Goal: Task Accomplishment & Management: Manage account settings

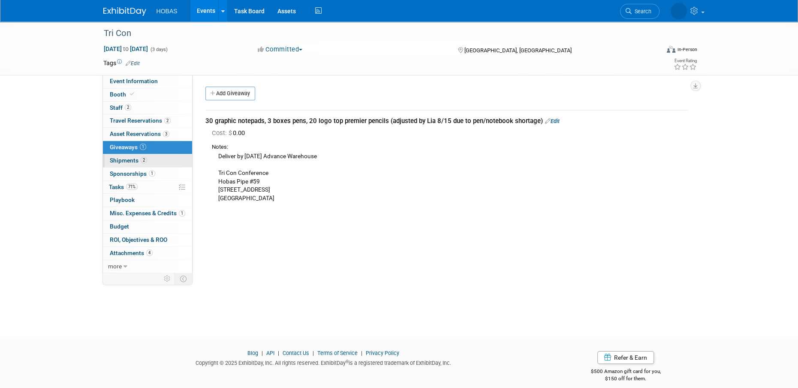
click at [132, 162] on span "Shipments 2" at bounding box center [128, 160] width 37 height 7
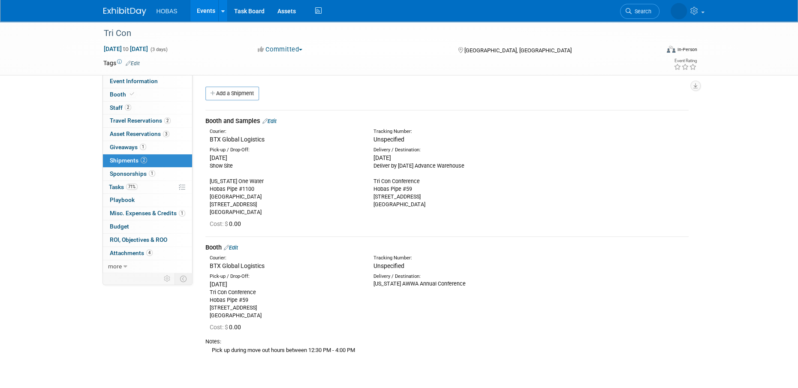
click at [308, 348] on div "Pick up during move out hours between 12:30 PM - 4:00 PM" at bounding box center [446, 350] width 483 height 9
copy div "Pick up during move out hours between 12:30 PM - 4:00 PM Type Bag Bin Box Bundl…"
click at [135, 84] on span "Event Information" at bounding box center [134, 81] width 48 height 7
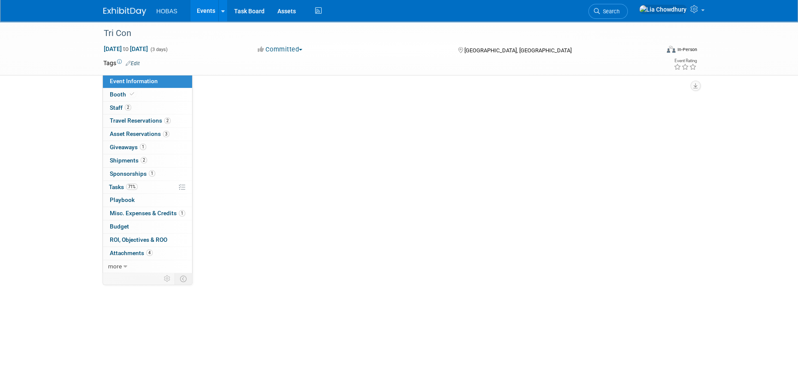
select select "Owners/Engineers"
select select "Tradeshow Regional"
select select "Water AND Wastewater"
select select "Exhibiting"
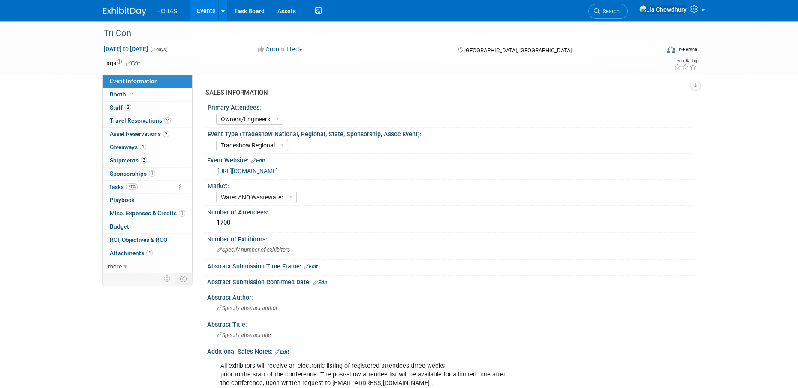
drag, startPoint x: 355, startPoint y: 168, endPoint x: 237, endPoint y: 172, distance: 117.1
click at [215, 174] on div "https://www.chesapeaketricon.org/home.html" at bounding box center [450, 170] width 475 height 12
copy link "https://www.chesapeaketricon.org/home.html"
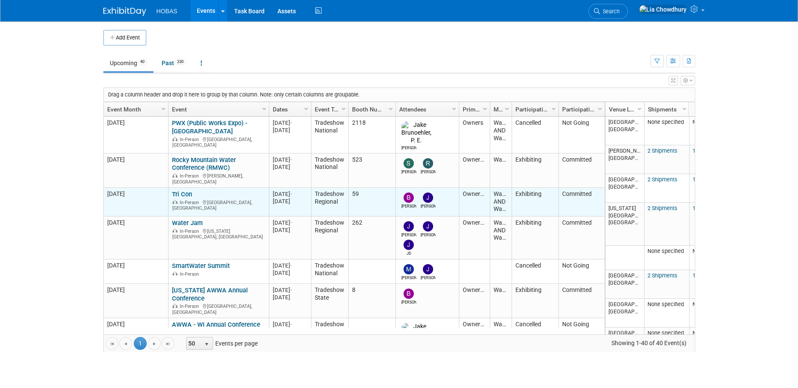
click at [185, 190] on link "Tri Con" at bounding box center [182, 194] width 20 height 8
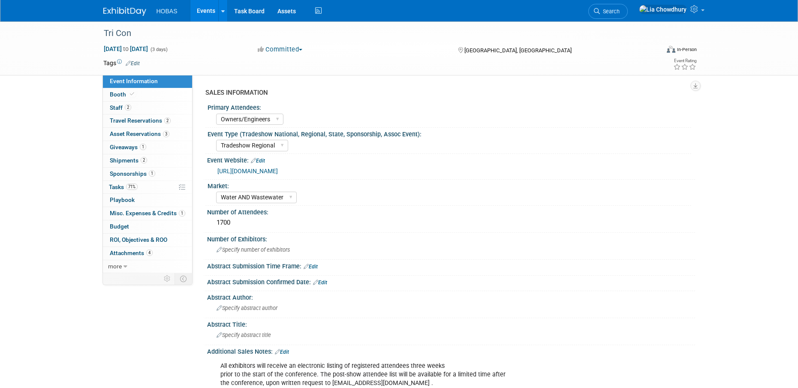
select select "Owners/Engineers"
select select "Tradeshow Regional"
select select "Water AND Wastewater"
select select "Exhibiting"
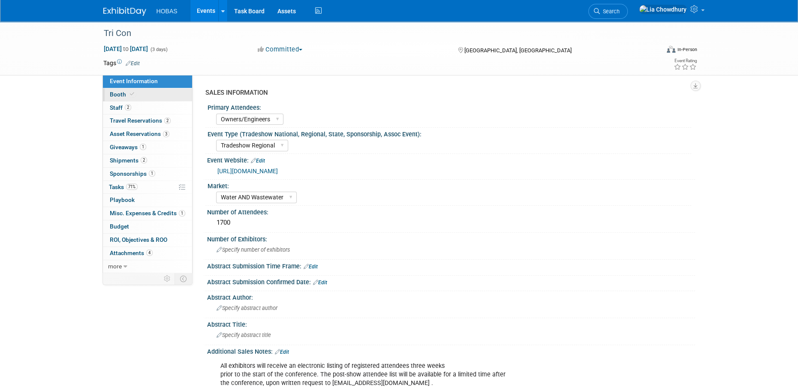
click at [123, 93] on span "Booth" at bounding box center [123, 94] width 26 height 7
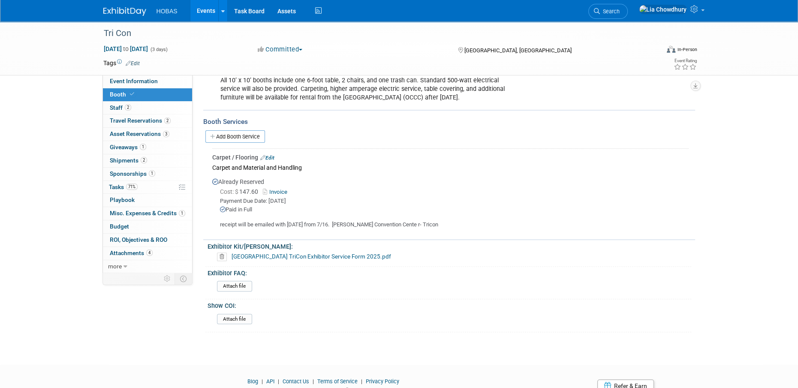
scroll to position [263, 0]
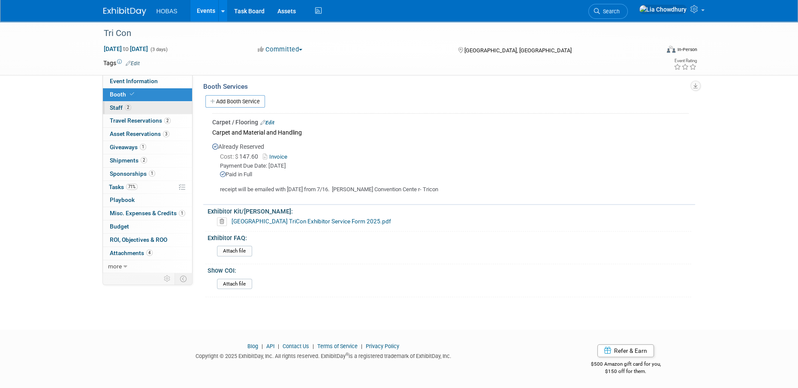
click at [122, 111] on span "Staff 2" at bounding box center [120, 107] width 21 height 7
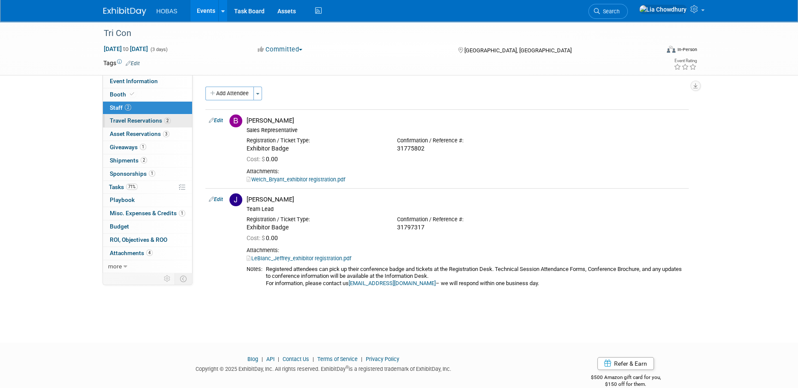
click at [121, 119] on span "Travel Reservations 2" at bounding box center [140, 120] width 61 height 7
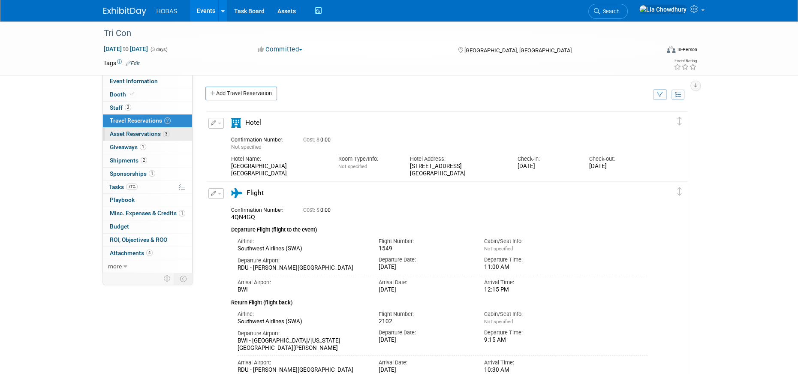
click at [139, 133] on span "Asset Reservations 3" at bounding box center [140, 133] width 60 height 7
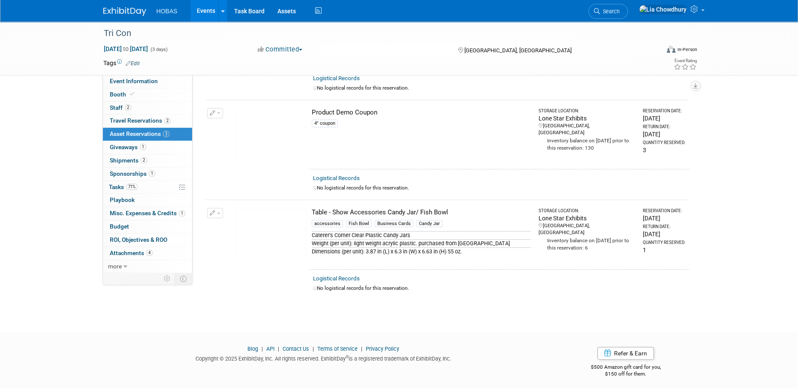
scroll to position [149, 0]
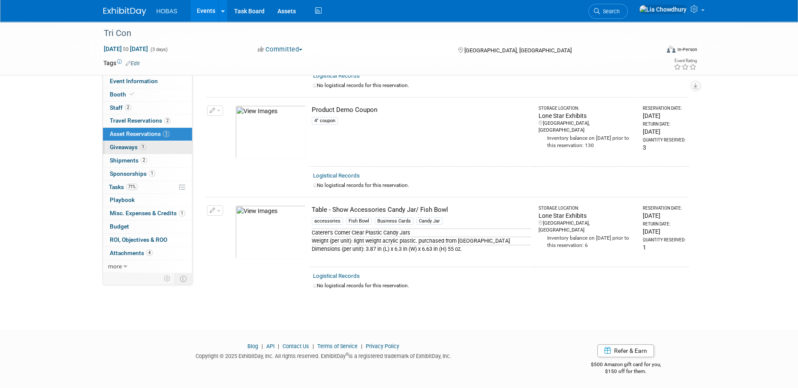
click at [135, 146] on span "Giveaways 1" at bounding box center [128, 147] width 36 height 7
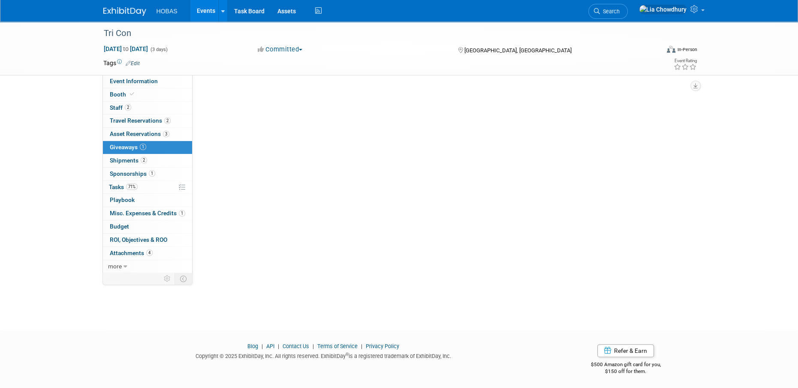
scroll to position [0, 0]
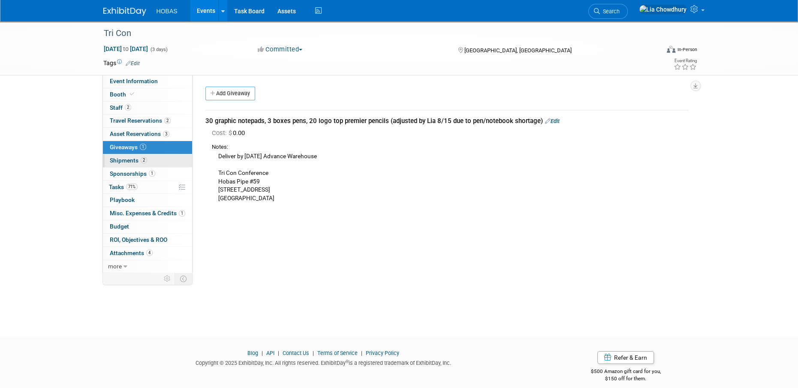
click at [117, 156] on link "2 Shipments 2" at bounding box center [147, 160] width 89 height 13
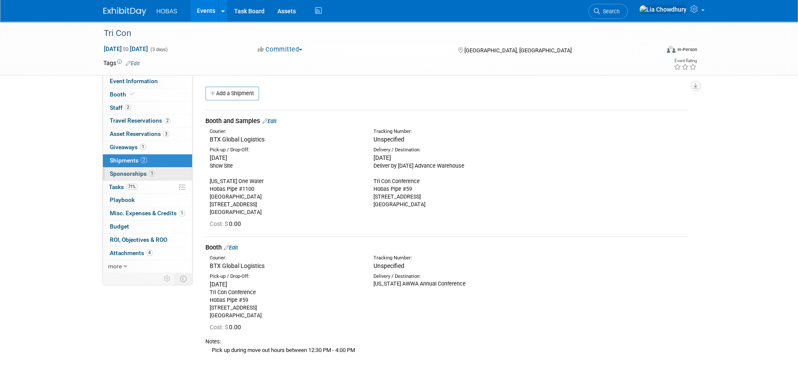
click at [129, 174] on span "Sponsorships 1" at bounding box center [132, 173] width 45 height 7
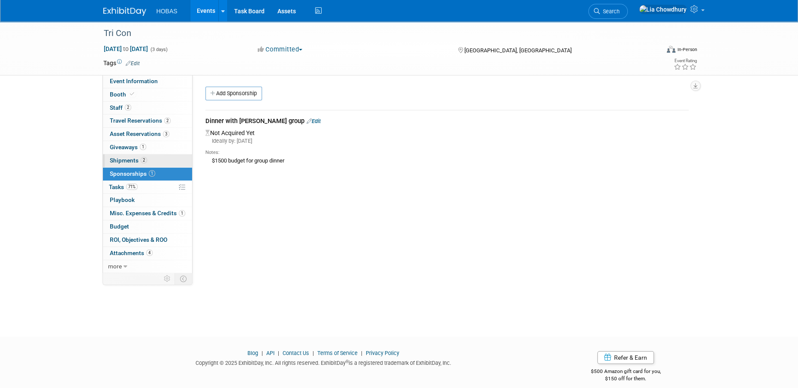
click at [123, 158] on span "Shipments 2" at bounding box center [128, 160] width 37 height 7
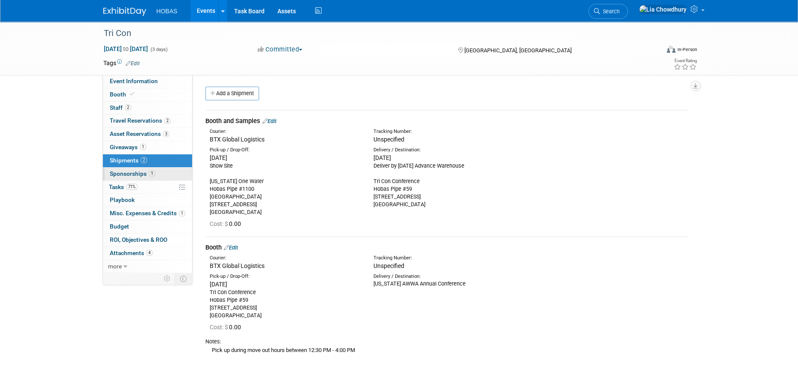
click at [123, 171] on span "Sponsorships 1" at bounding box center [132, 173] width 45 height 7
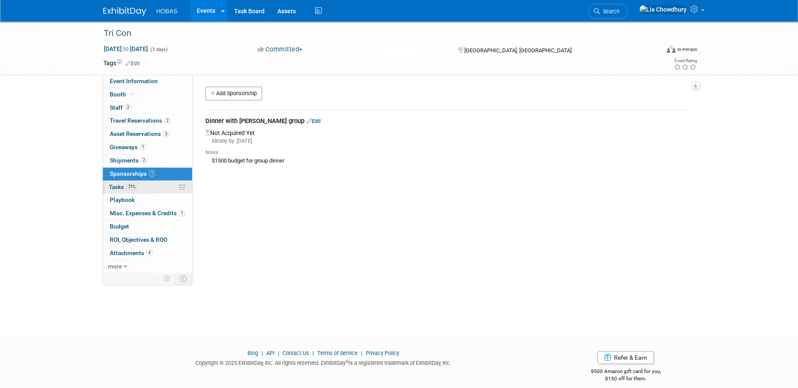
click at [120, 189] on span "Tasks 71%" at bounding box center [123, 186] width 29 height 7
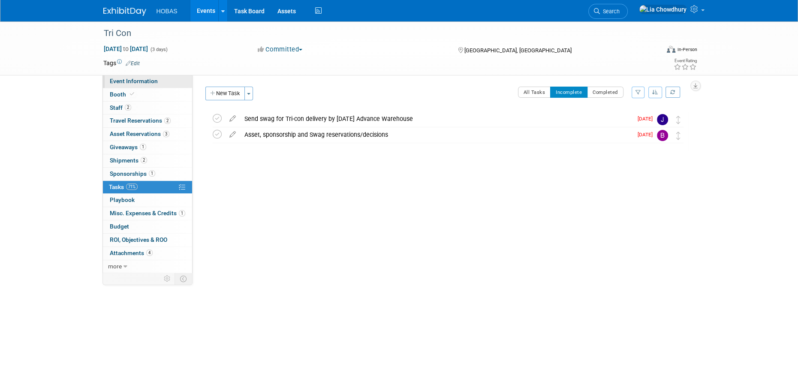
click at [123, 84] on span "Event Information" at bounding box center [134, 81] width 48 height 7
select select "Owners/Engineers"
select select "Tradeshow Regional"
select select "Water AND Wastewater"
select select "Exhibiting"
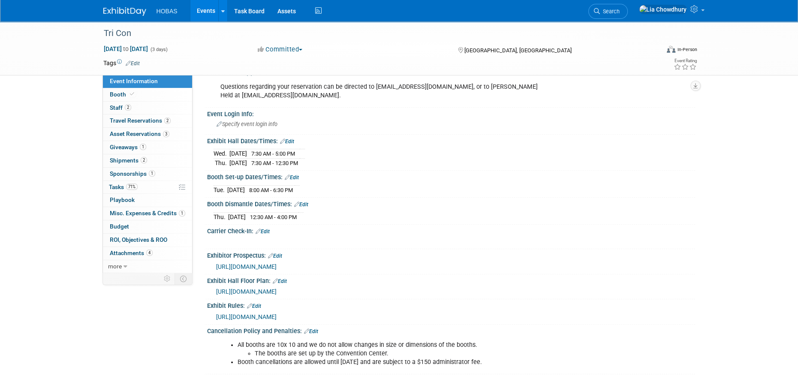
scroll to position [793, 0]
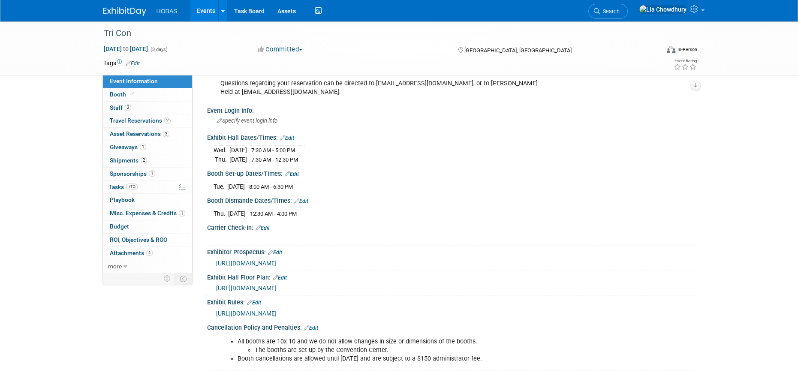
drag, startPoint x: 211, startPoint y: 149, endPoint x: 327, endPoint y: 161, distance: 115.9
click at [327, 161] on div "Wed. Aug 27, 2025 7:30 AM - 5:00 PM Thu. Aug 28, 2025 7:30 AM - 12:30 PM" at bounding box center [451, 153] width 488 height 24
copy div
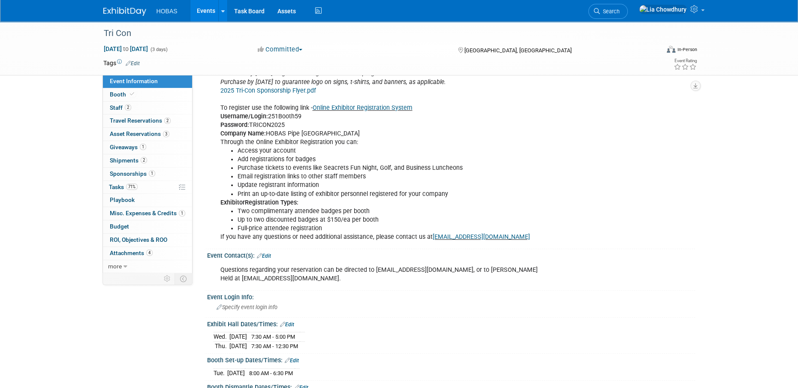
scroll to position [621, 0]
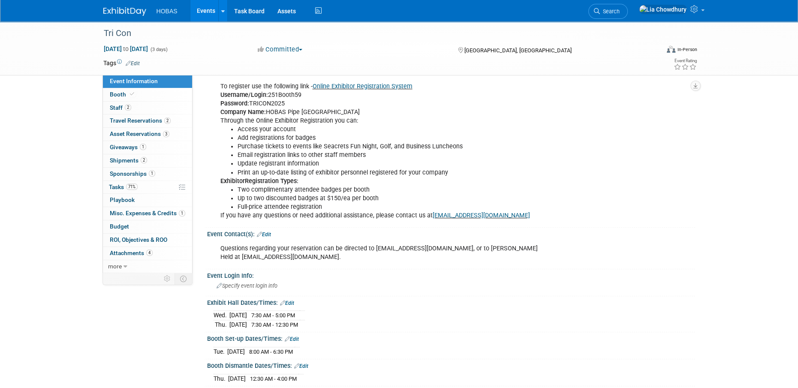
click at [350, 223] on div "Bryant is contacting partners/colleagues regarding a dinner Tuesday night that …" at bounding box center [407, 91] width 386 height 267
drag, startPoint x: 526, startPoint y: 223, endPoint x: 15, endPoint y: 155, distance: 514.7
click at [429, 221] on div "Bryant is contacting partners/colleagues regarding a dinner Tuesday night that …" at bounding box center [407, 91] width 386 height 267
copy link "Exhibits@ChesapeakeTriCon.org"
click at [478, 168] on li "Update registrant information" at bounding box center [416, 163] width 358 height 9
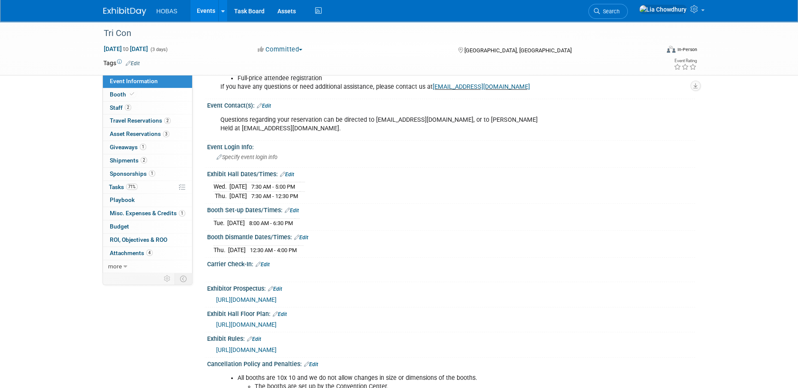
scroll to position [793, 0]
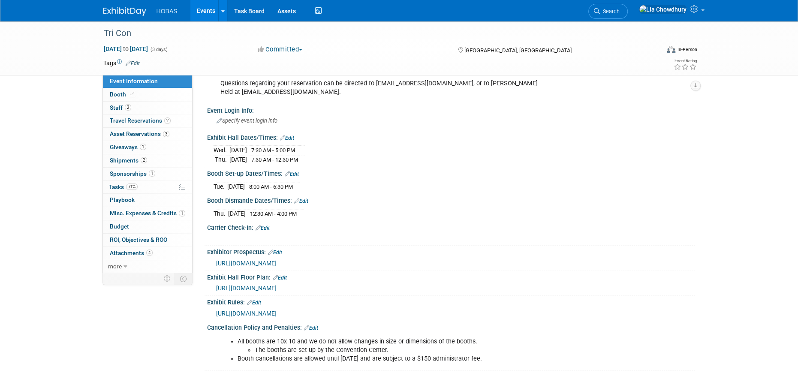
click at [277, 310] on span "https://nebula.wsimg.com/e7d8ef1b6b47801dccfd3d2d52c65cdd?AccessKeyId=68A96AC59…" at bounding box center [246, 313] width 60 height 7
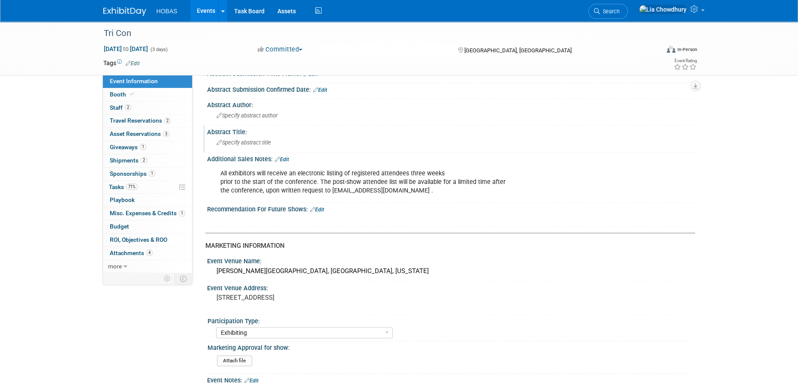
scroll to position [0, 0]
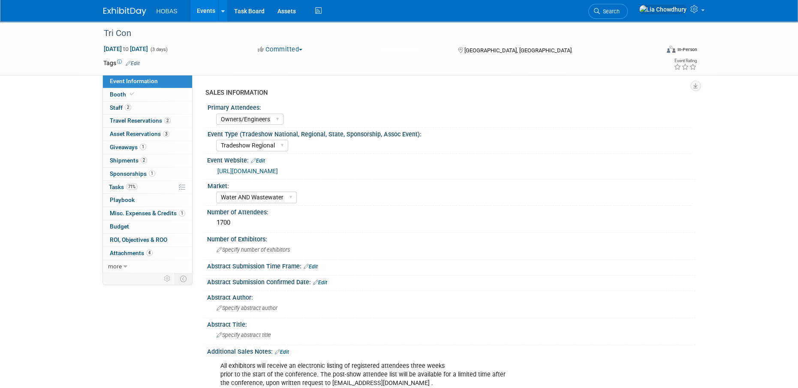
drag, startPoint x: 368, startPoint y: 171, endPoint x: 218, endPoint y: 173, distance: 149.6
click at [218, 173] on div "https://www.chesapeaketricon.org/home.html" at bounding box center [452, 171] width 471 height 10
copy link "https://www.chesapeaketricon.org/home.html"
click at [81, 33] on div "Tri Con Aug 26, 2025 to Aug 28, 2025 (3 days) Aug 26, 2025 to Aug 28, 2025 Comm…" at bounding box center [399, 48] width 798 height 54
click at [120, 255] on span "Attachments 4" at bounding box center [131, 252] width 43 height 7
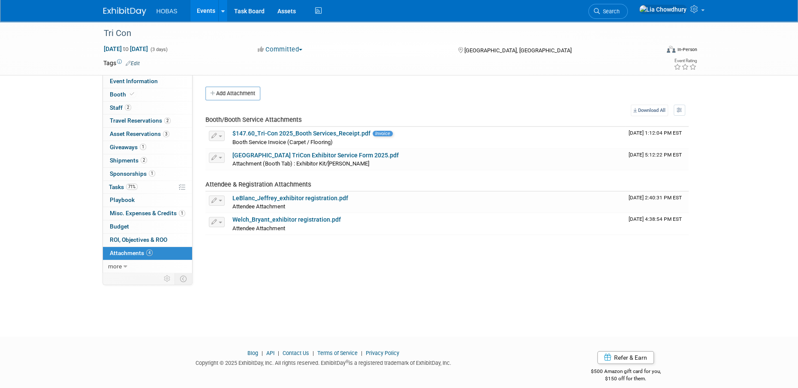
click at [216, 93] on button "Add Attachment" at bounding box center [232, 94] width 55 height 14
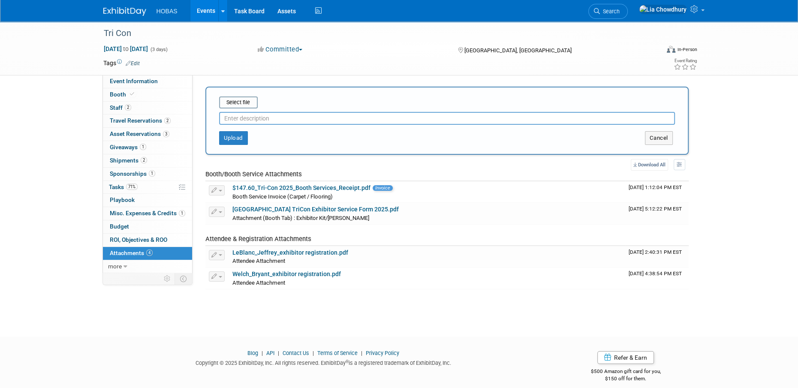
click at [255, 115] on input "text" at bounding box center [447, 118] width 456 height 13
type input "Tri-Con Need to Know"
click at [236, 101] on input "file" at bounding box center [206, 102] width 102 height 10
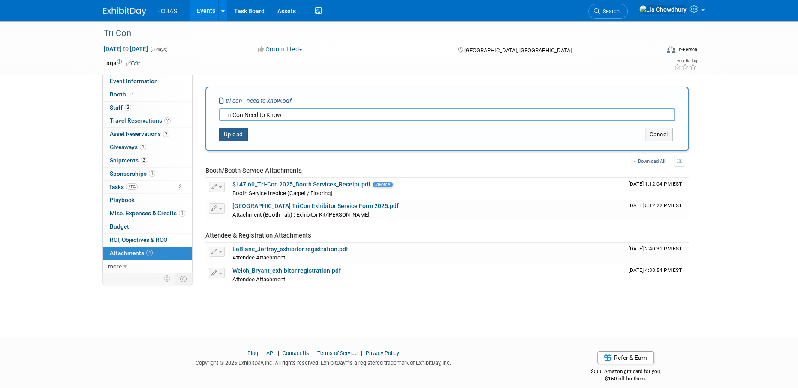
click at [232, 134] on button "Upload" at bounding box center [233, 135] width 29 height 14
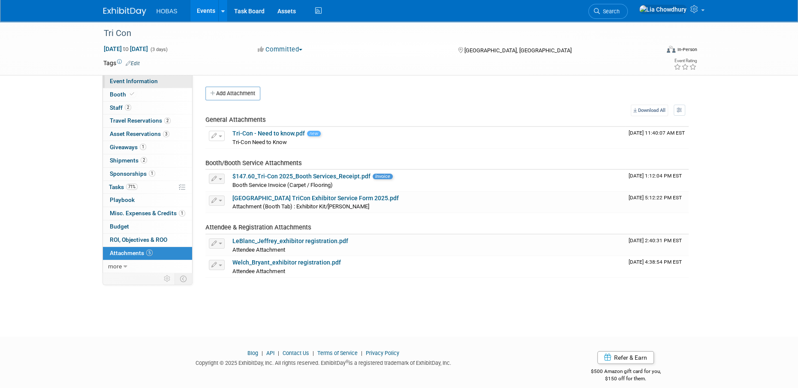
click at [148, 83] on span "Event Information" at bounding box center [134, 81] width 48 height 7
select select "Owners/Engineers"
select select "Tradeshow Regional"
select select "Water AND Wastewater"
select select "Exhibiting"
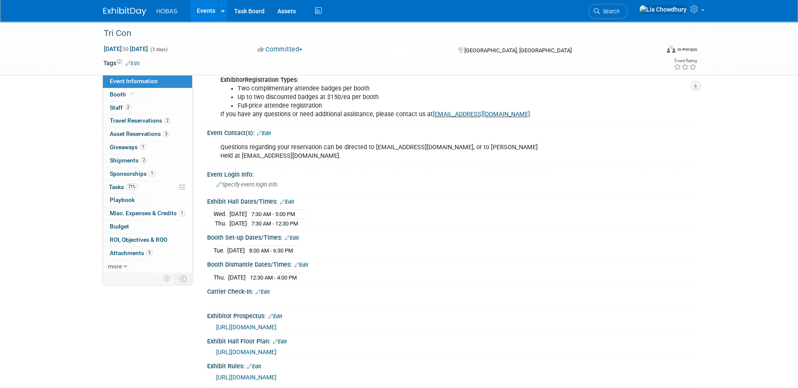
scroll to position [772, 0]
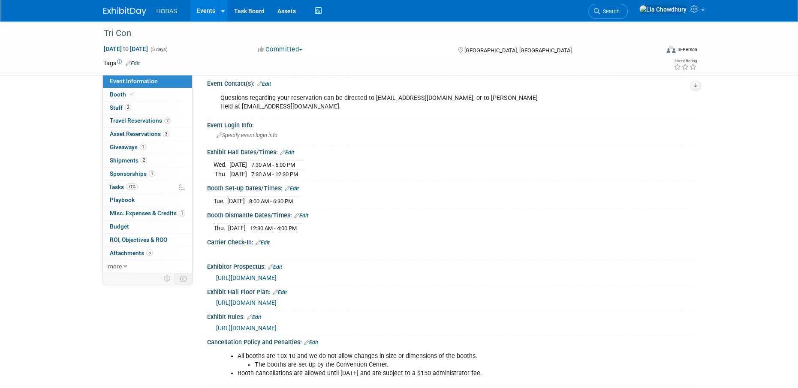
drag, startPoint x: 27, startPoint y: 202, endPoint x: 32, endPoint y: 198, distance: 6.7
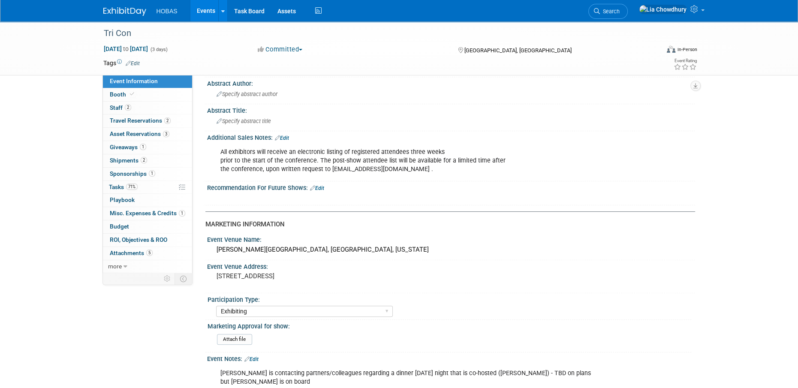
scroll to position [0, 0]
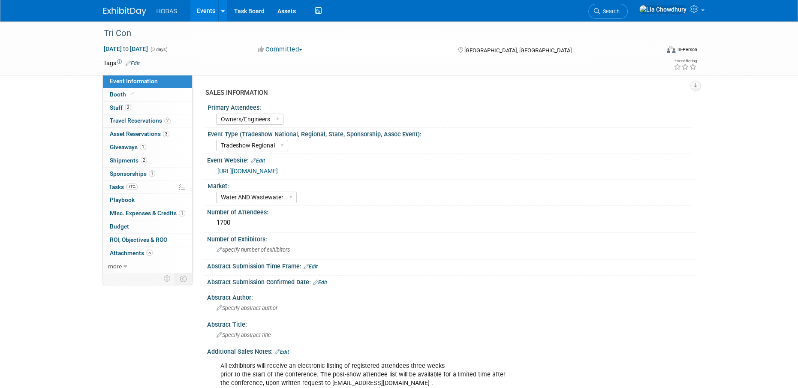
drag, startPoint x: 354, startPoint y: 168, endPoint x: 210, endPoint y: 171, distance: 143.2
click at [210, 171] on div "https://www.chesapeaketricon.org/home.html" at bounding box center [451, 170] width 488 height 13
copy link "https://www.chesapeaketricon.org/home.html"
click at [205, 11] on link "Events" at bounding box center [205, 10] width 31 height 21
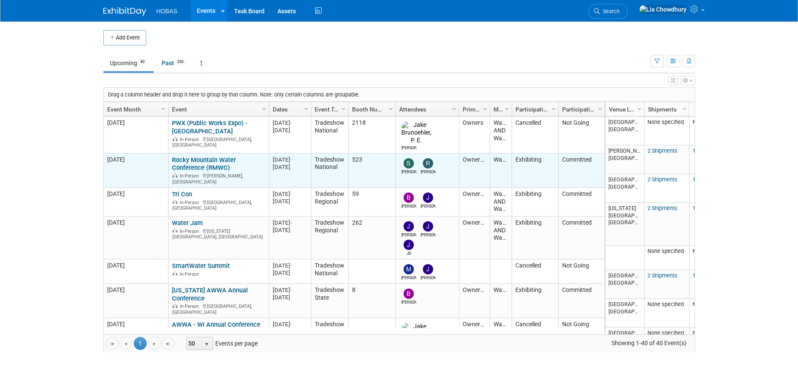
click at [196, 157] on link "Rocky Mountain Water Conference (RMWC)" at bounding box center [204, 164] width 64 height 16
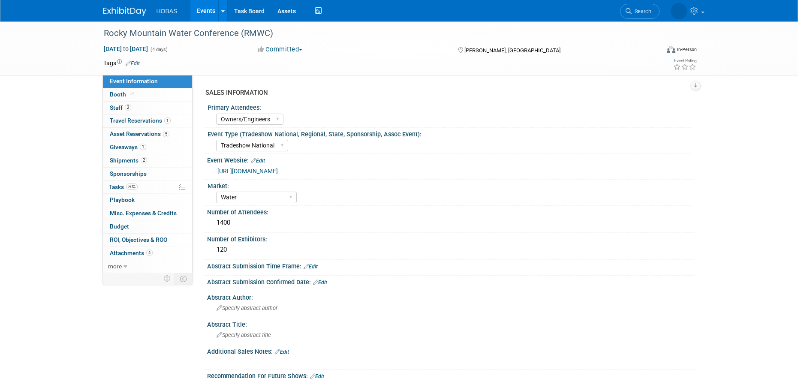
select select "Owners/Engineers"
select select "Tradeshow National"
select select "Water"
select select "Exhibiting"
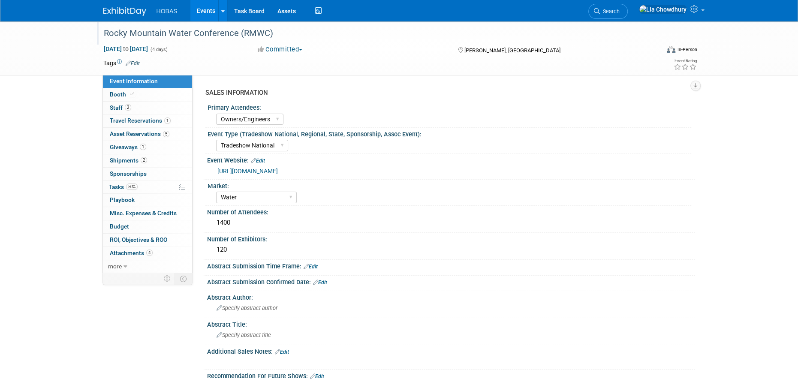
click at [164, 35] on div "Rocky Mountain Water Conference (RMWC)" at bounding box center [374, 33] width 546 height 15
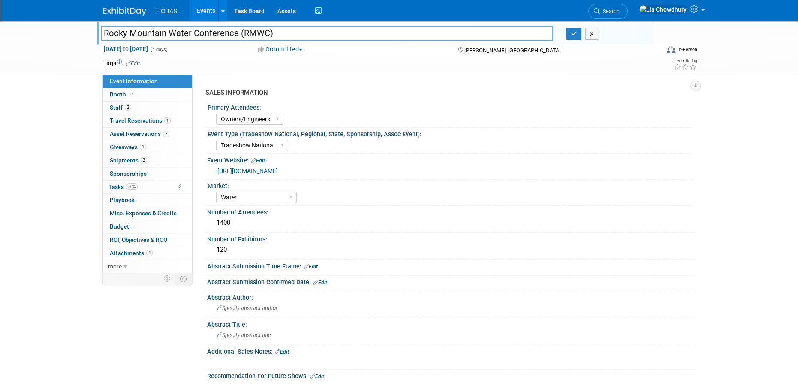
click at [164, 35] on input "Rocky Mountain Water Conference (RMWC)" at bounding box center [327, 33] width 453 height 15
